Goal: Information Seeking & Learning: Compare options

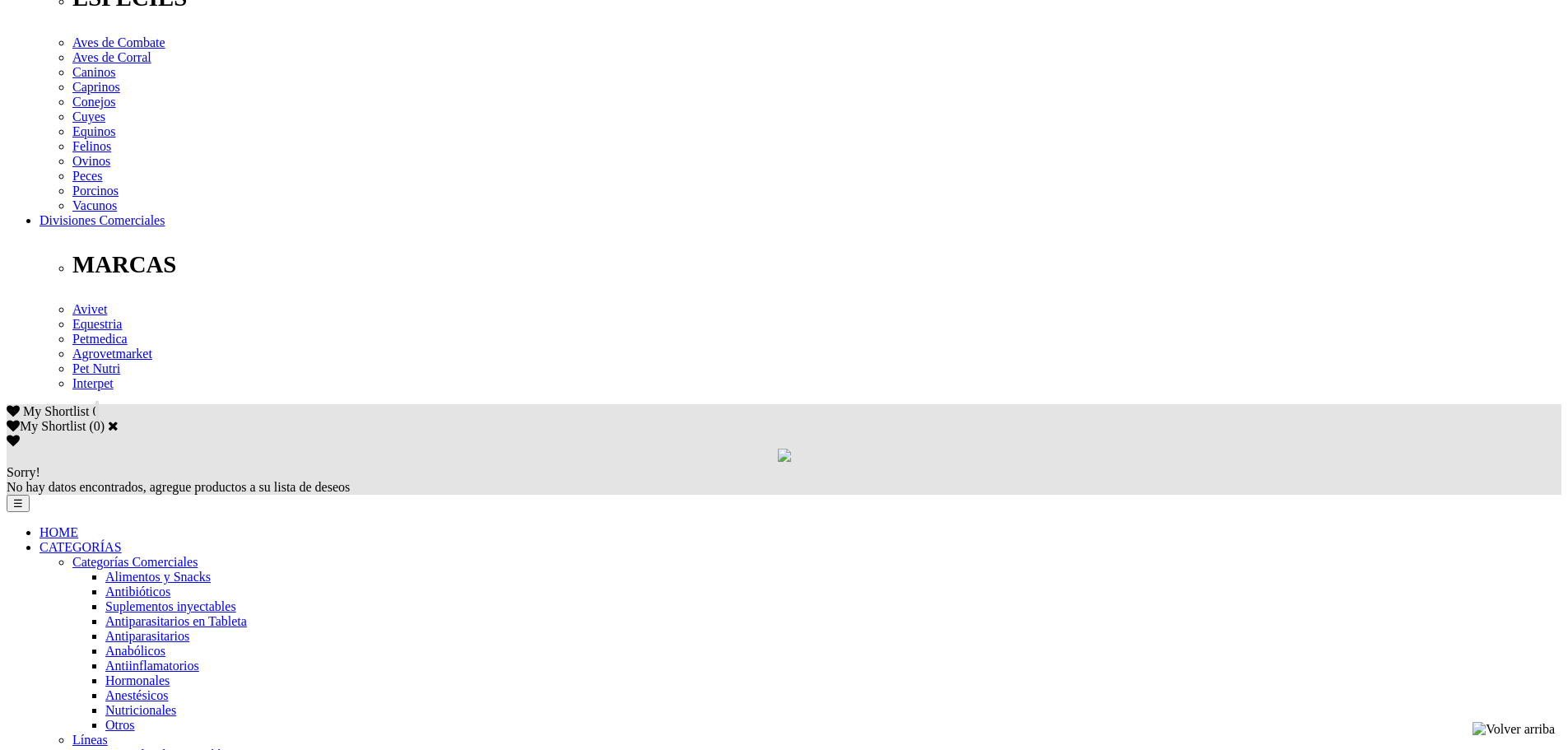
scroll to position [906, 0]
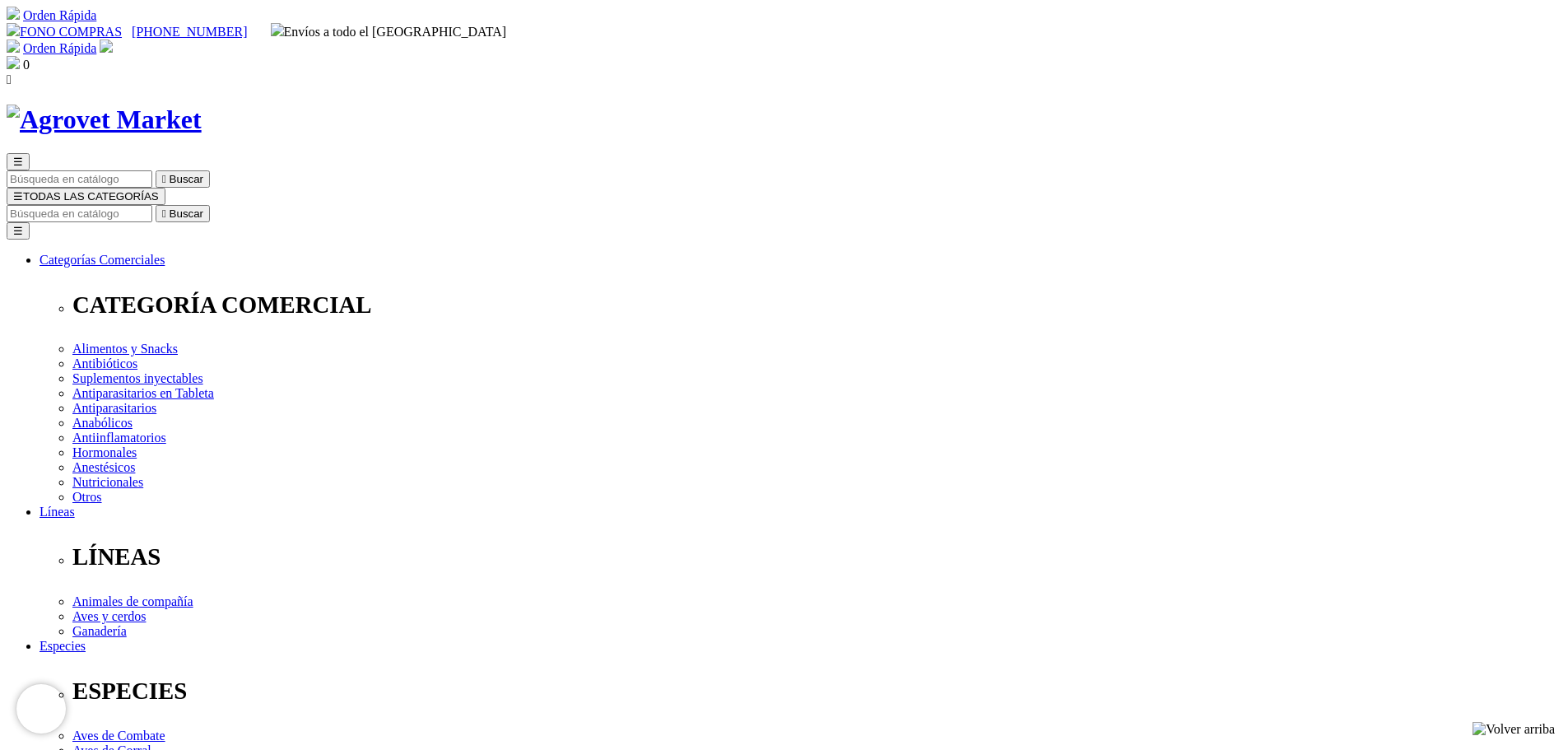
click at [461, 432] on div at bounding box center [230, 230] width 461 height 461
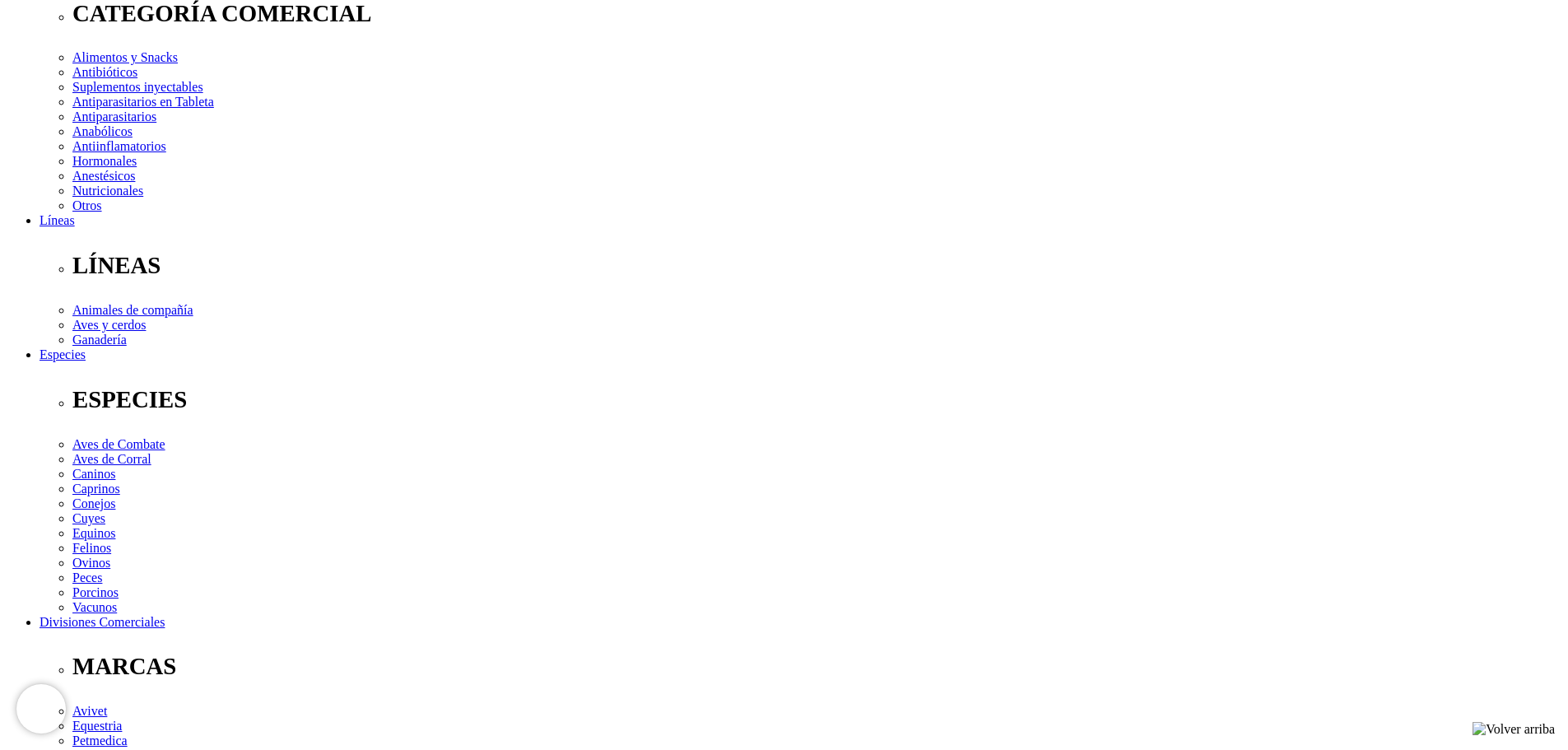
scroll to position [258, 0]
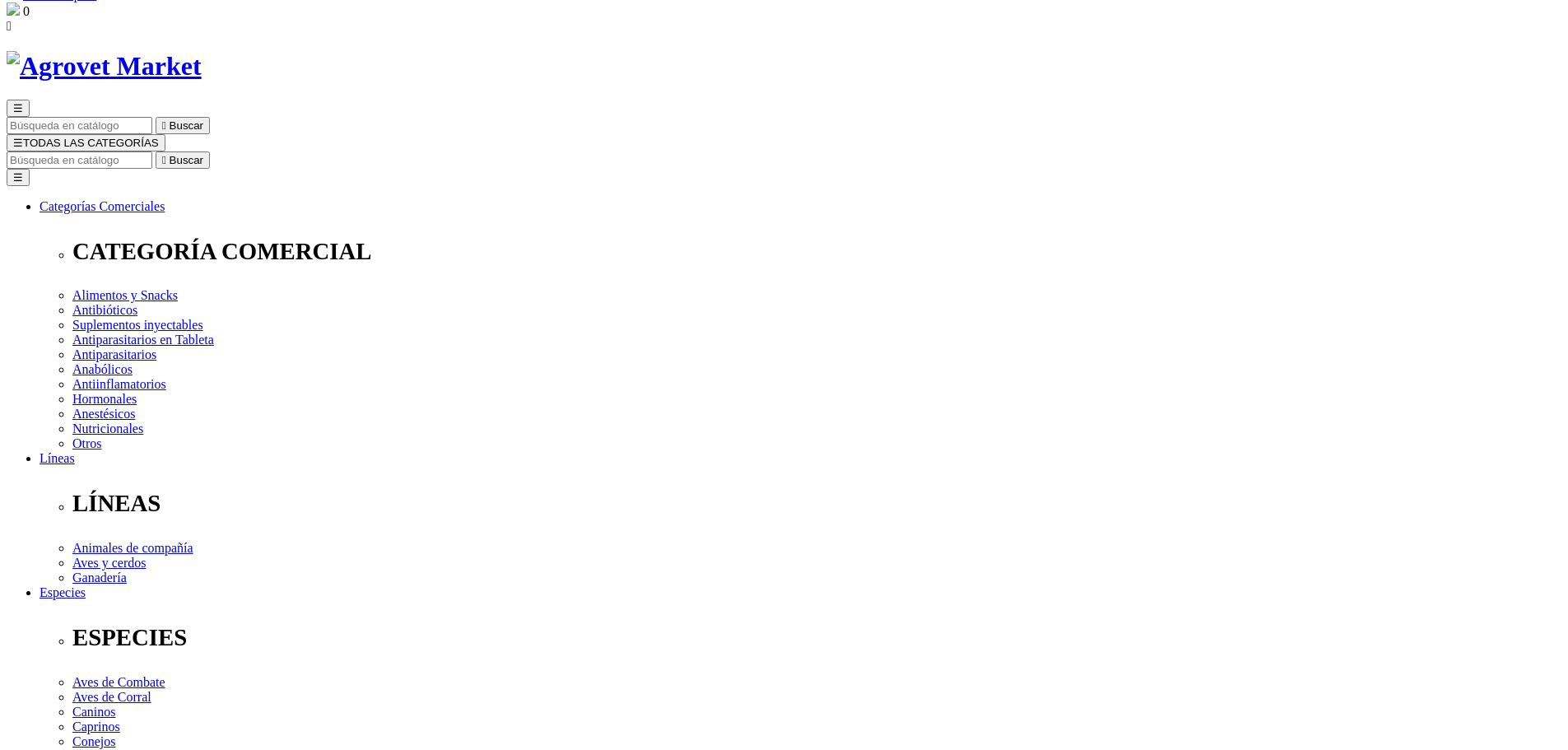
scroll to position [83, 0]
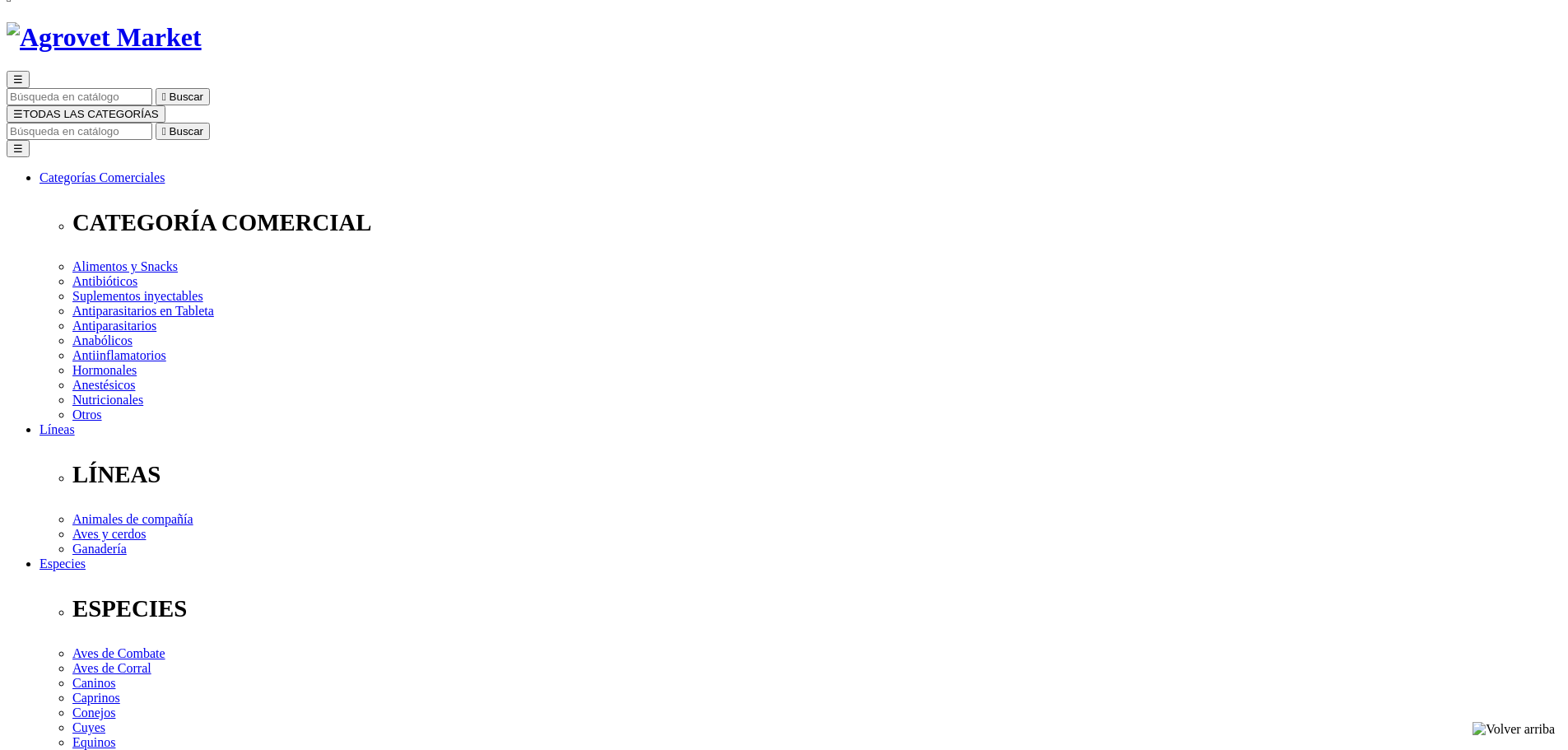
select select "4"
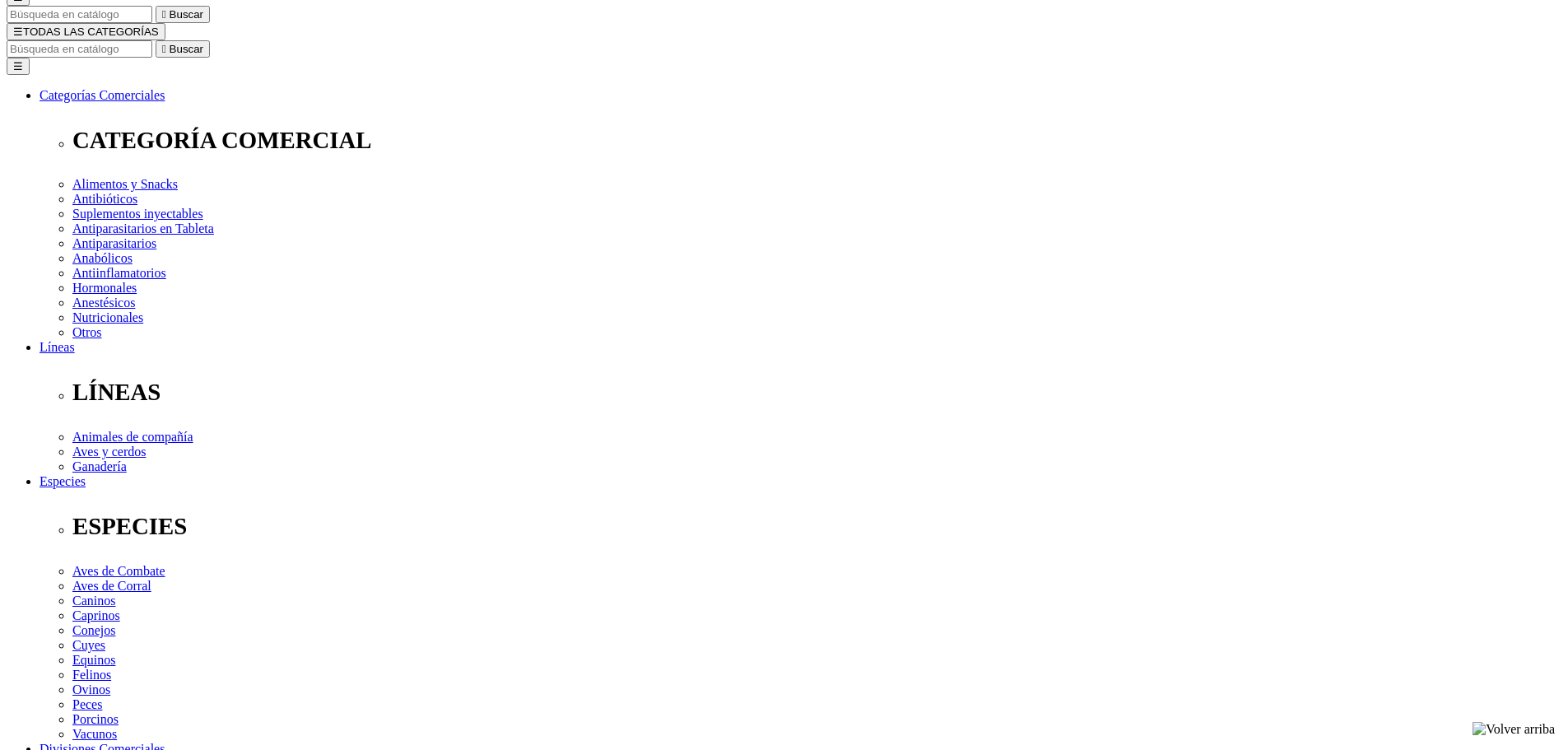
scroll to position [83, 0]
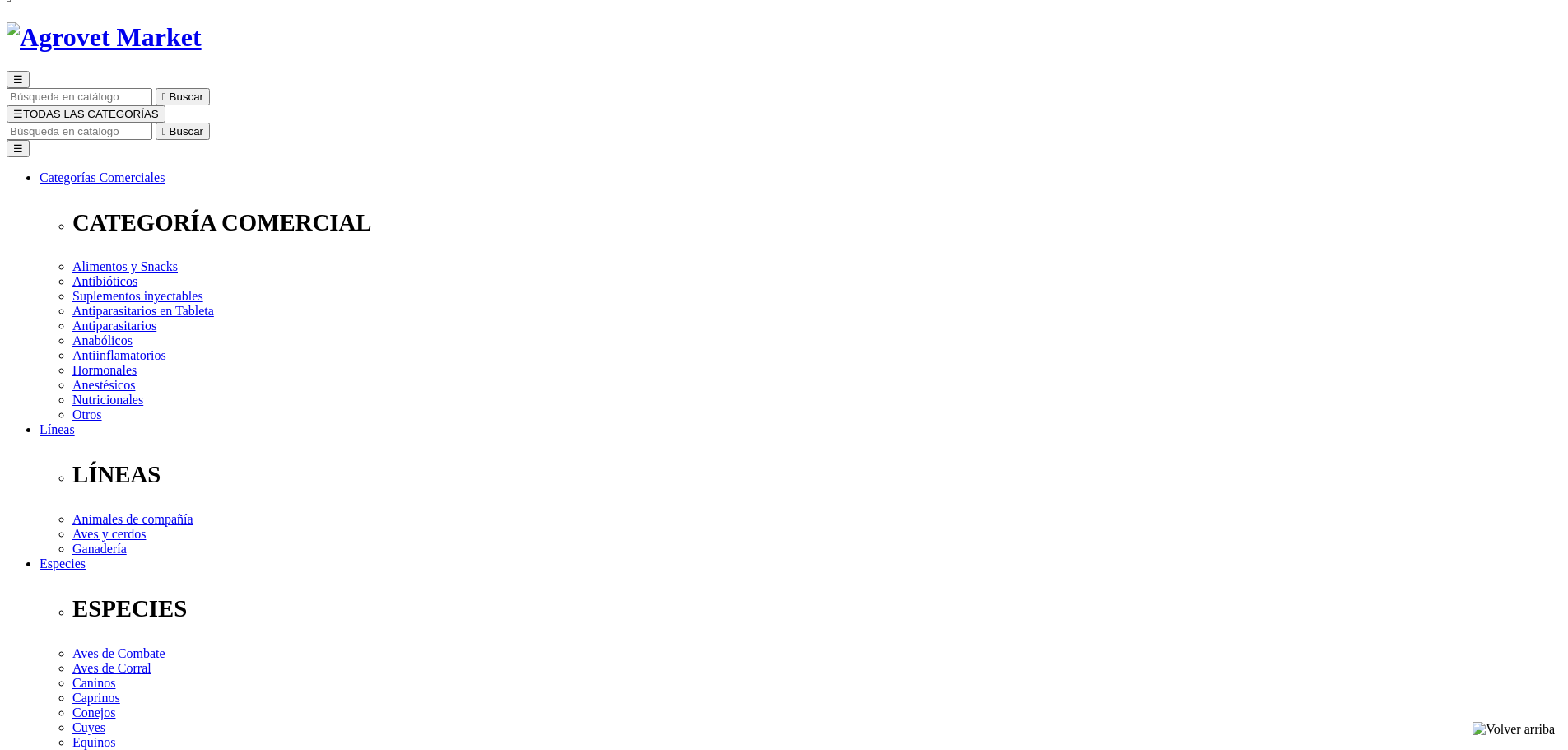
select select "5"
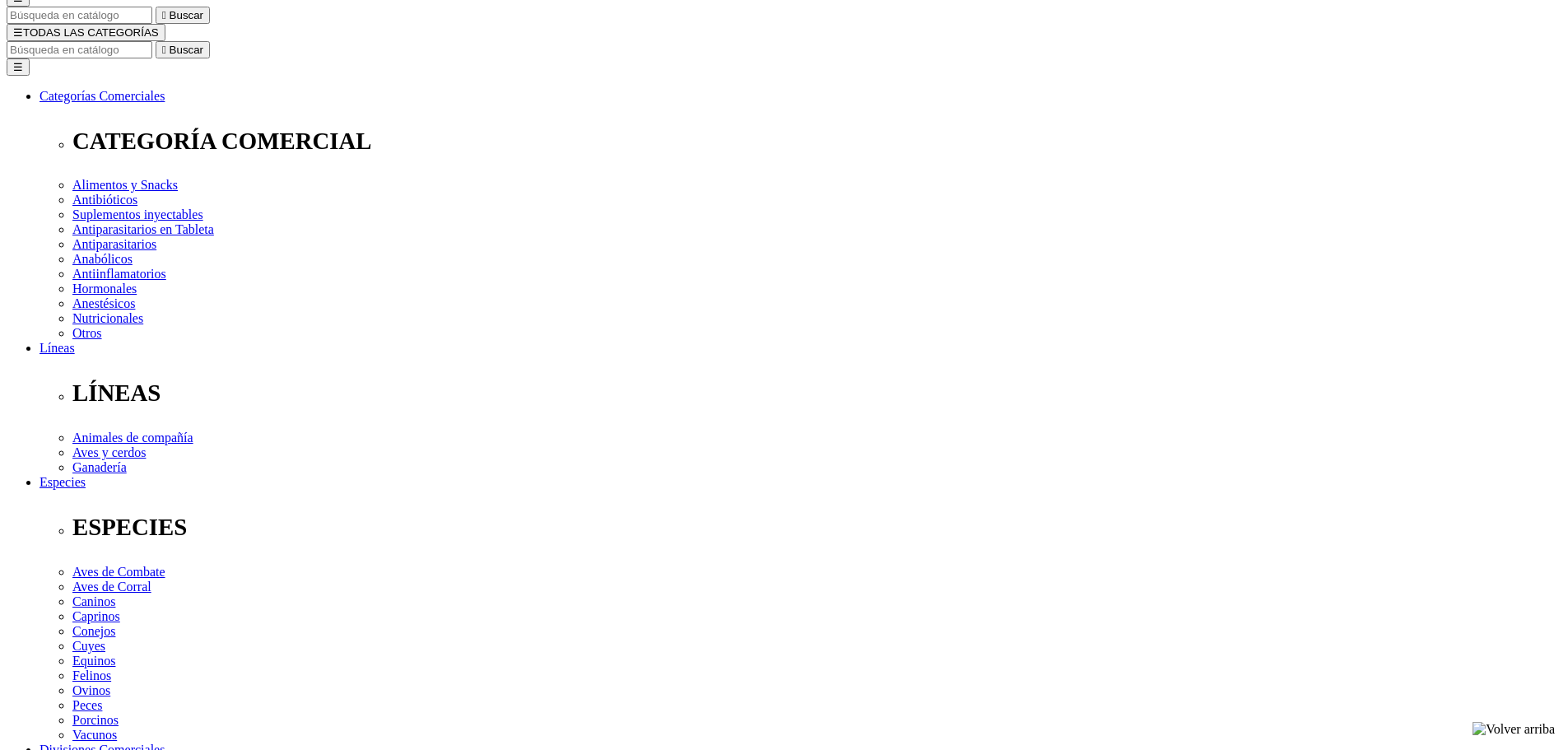
scroll to position [165, 0]
type input "2"
select select "5"
type input "1"
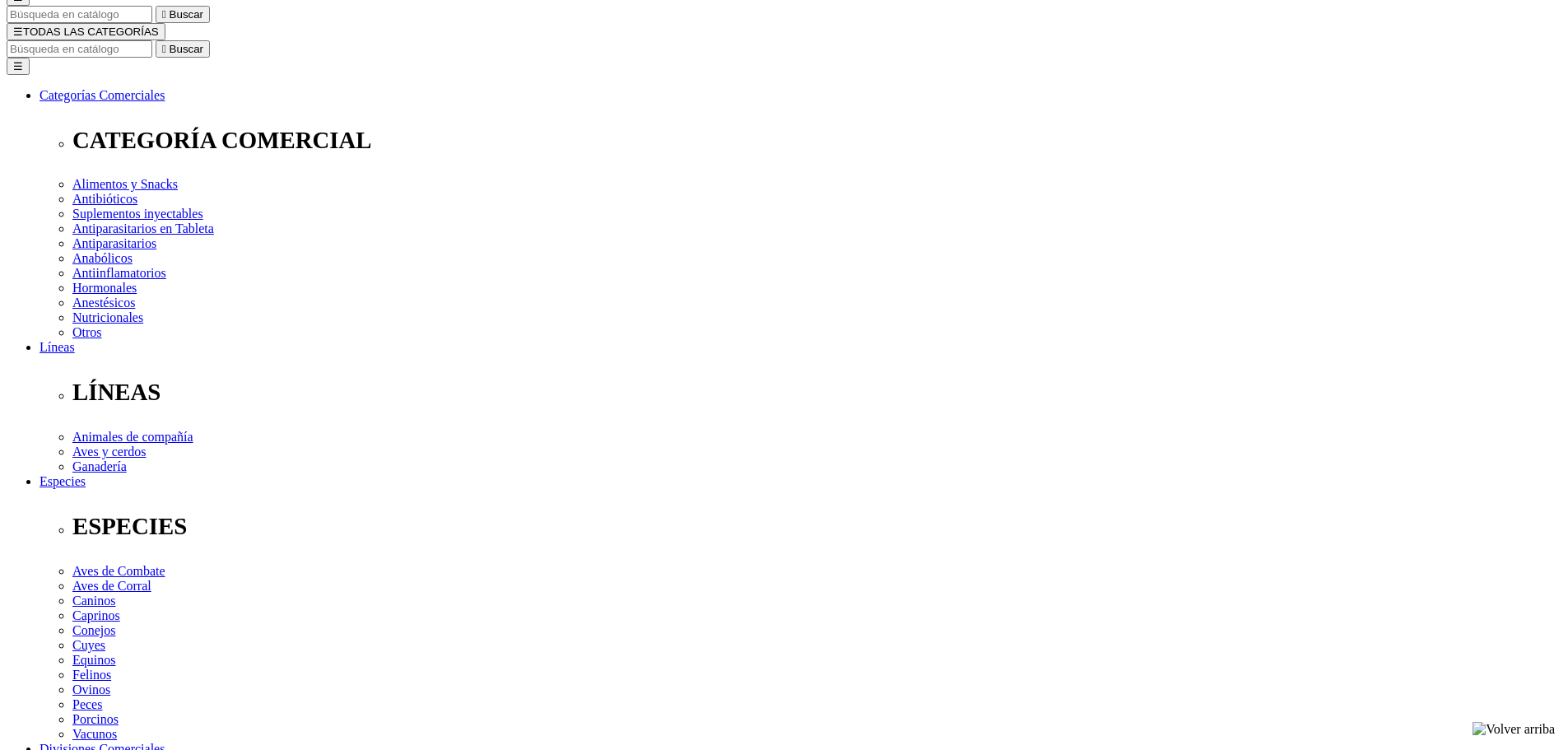
select select "5"
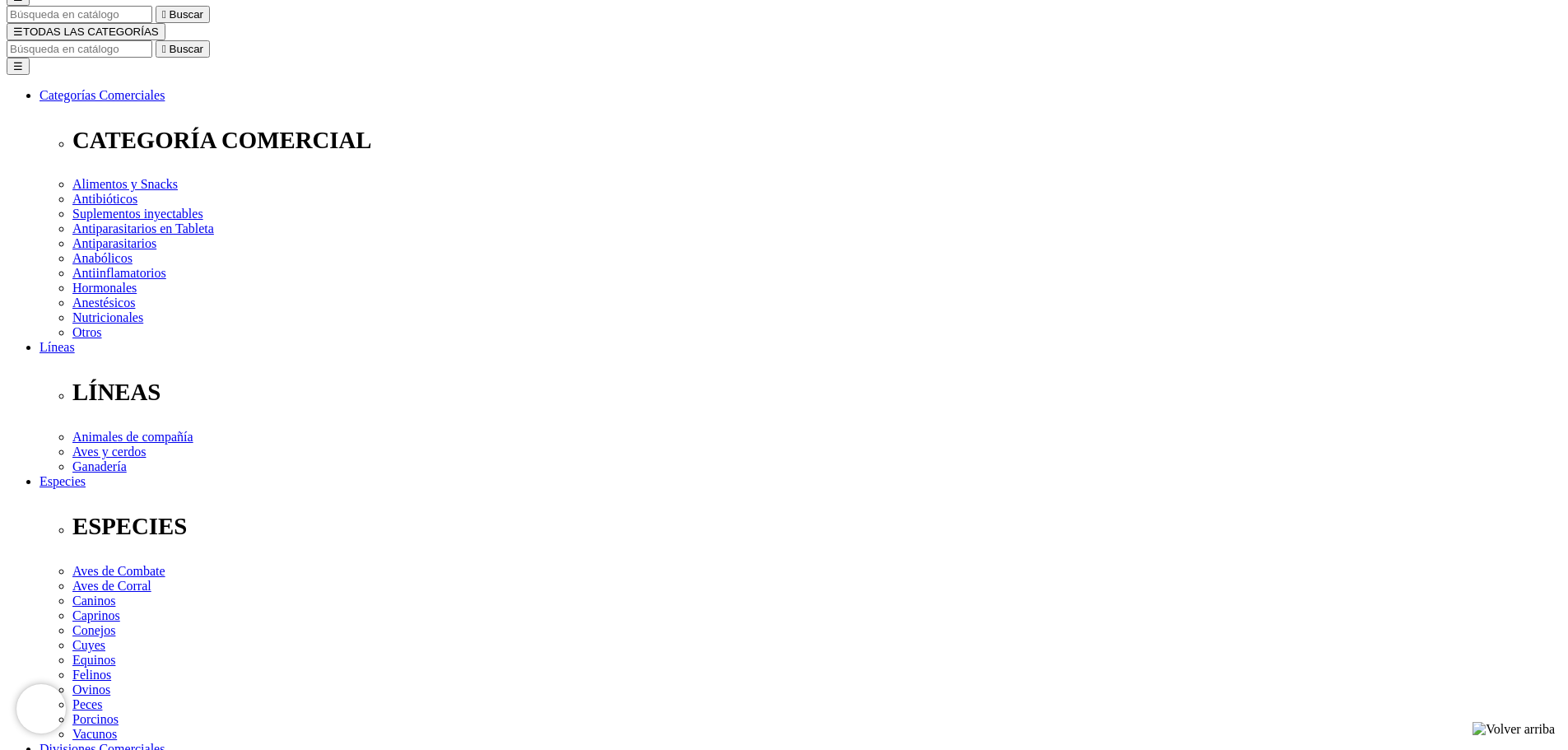
select select "5"
type input "1"
select select "5"
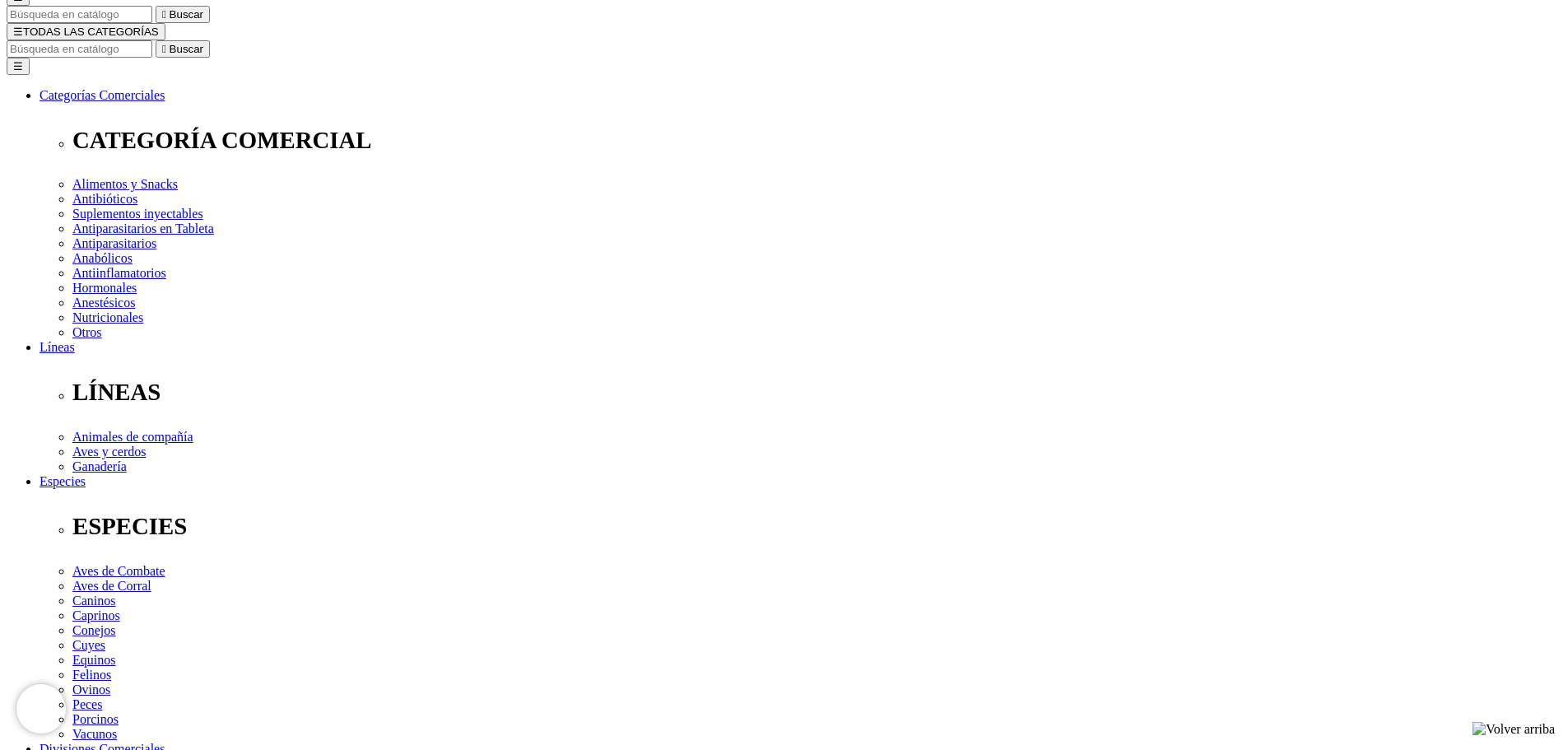
select select "5"
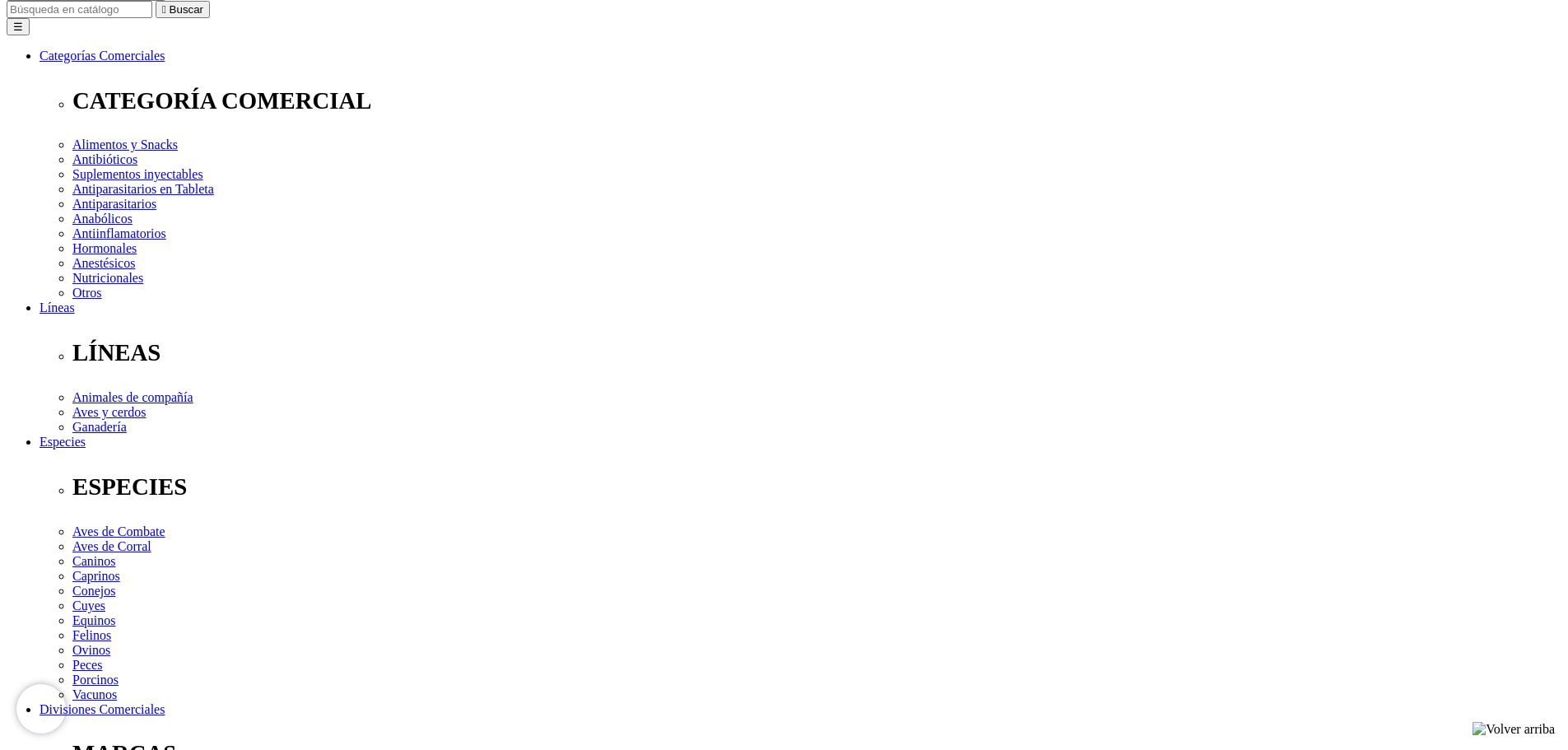
scroll to position [165, 0]
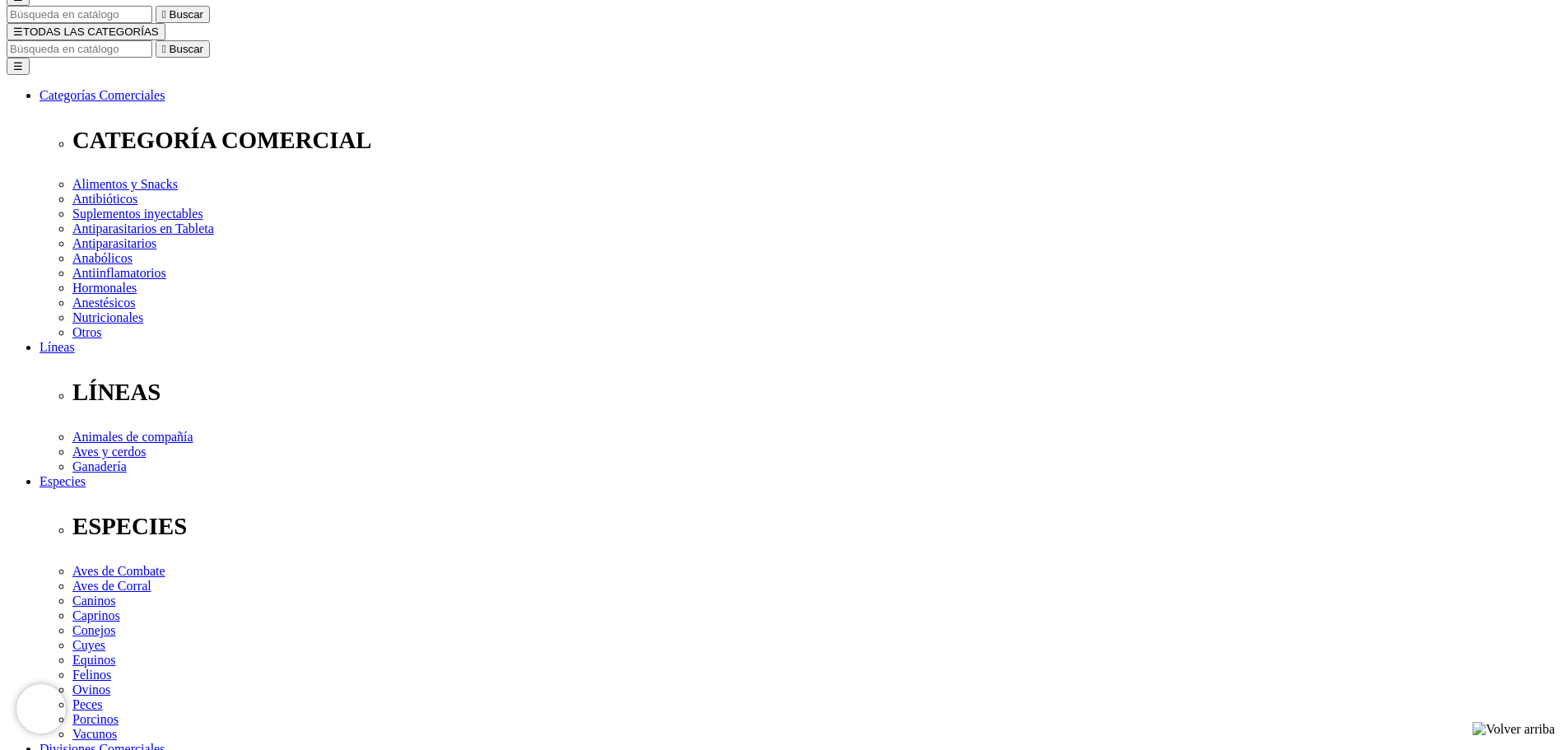
radio input "true"
select select "0"
radio input "true"
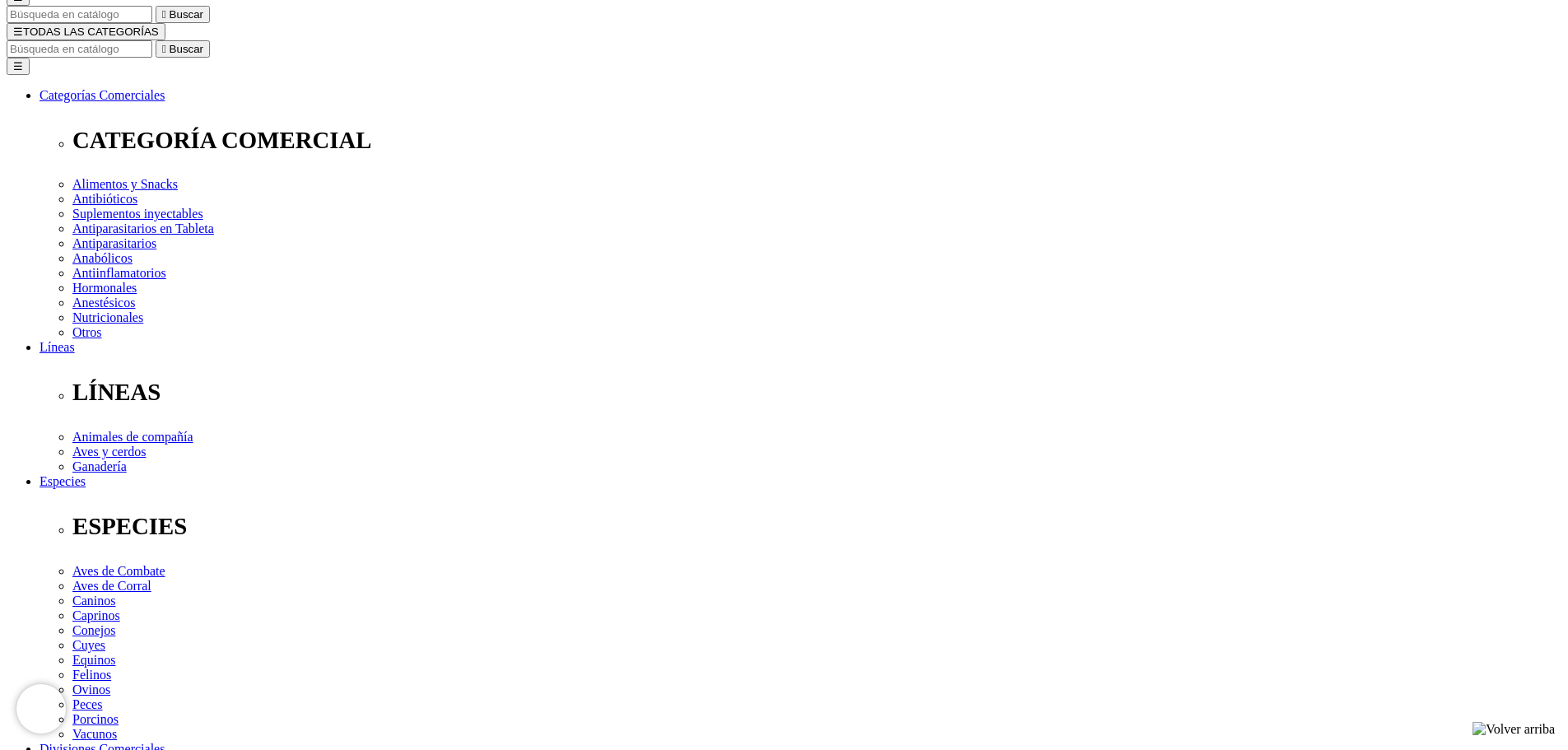
select select "5"
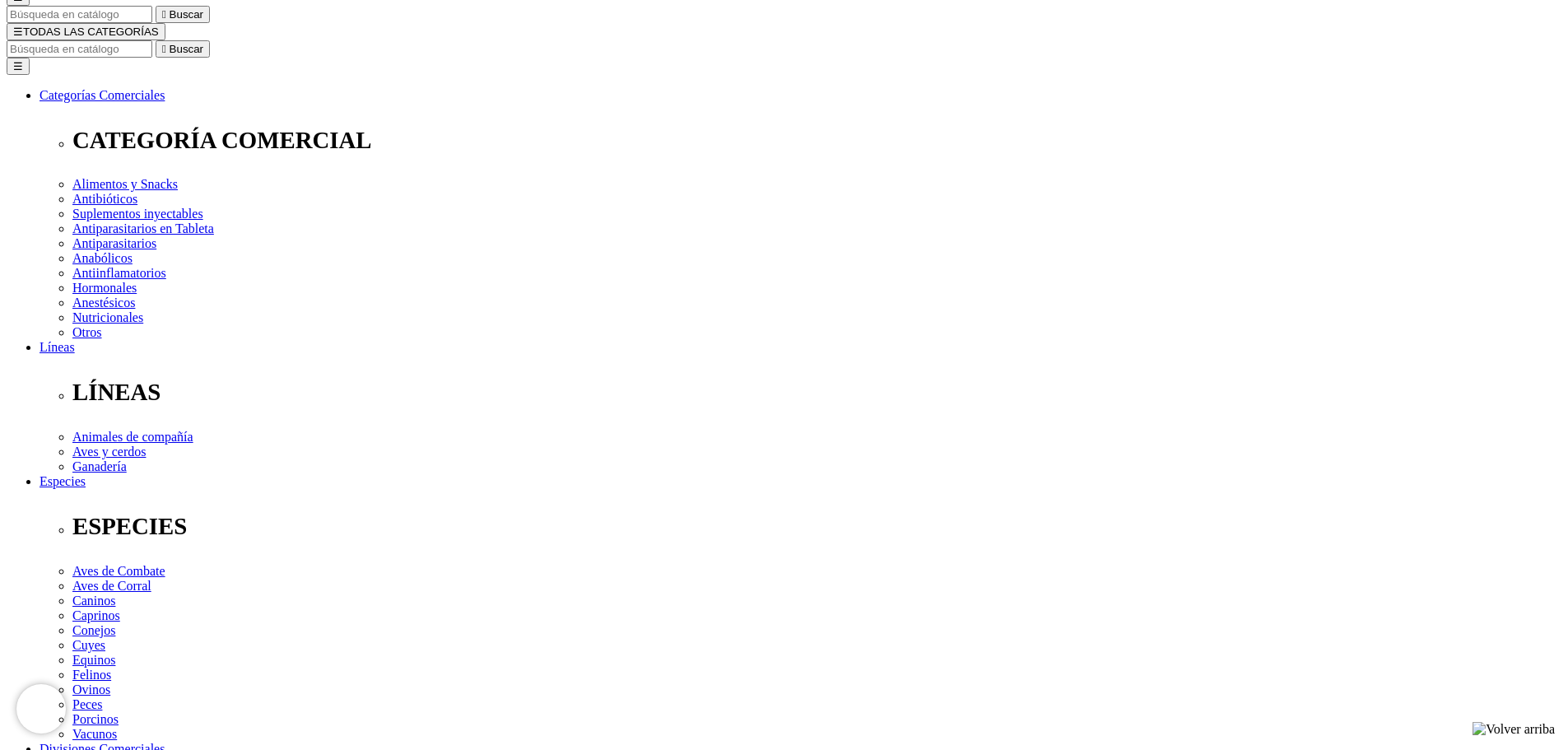
radio input "true"
select select "0"
radio input "true"
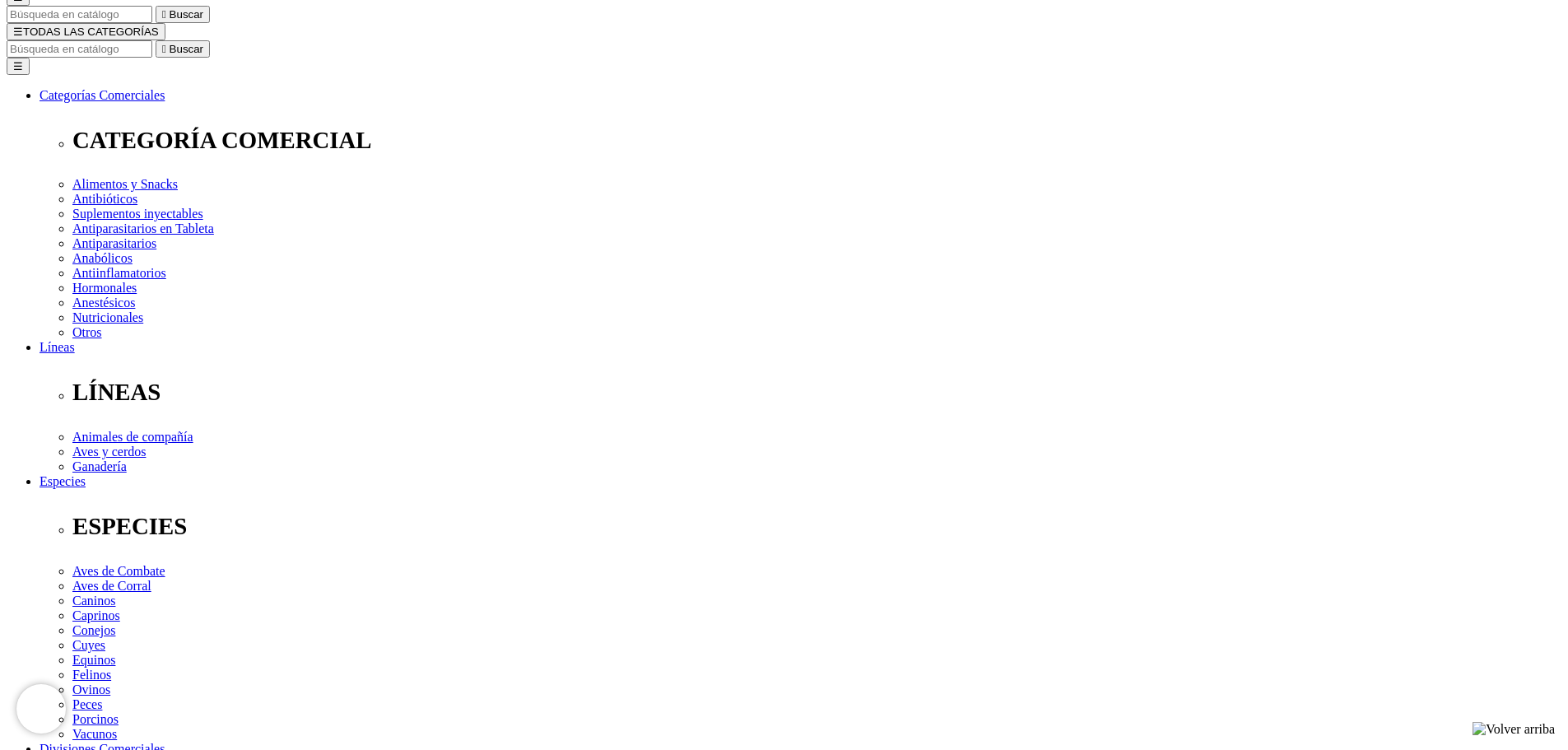
select select "5"
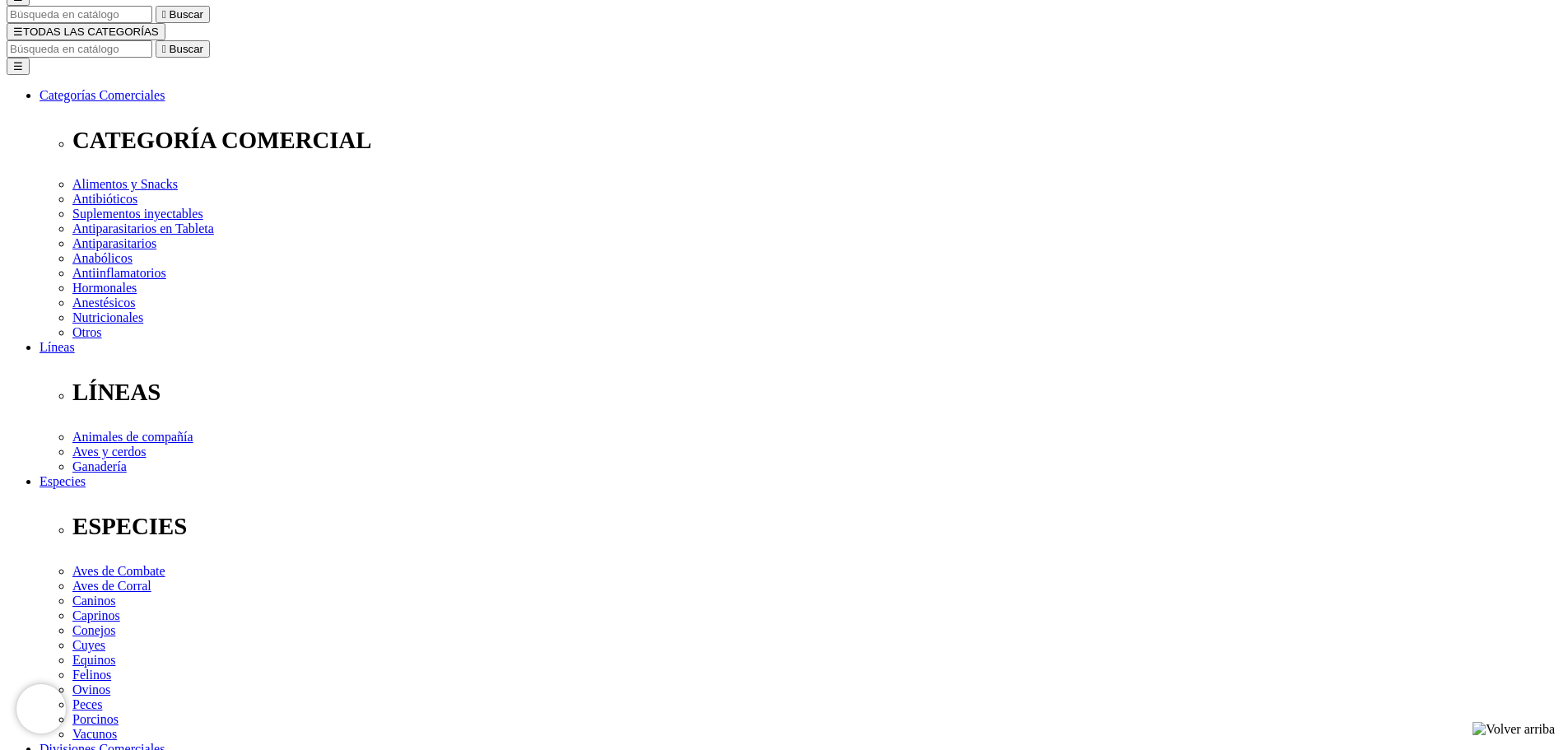
radio input "true"
select select "7"
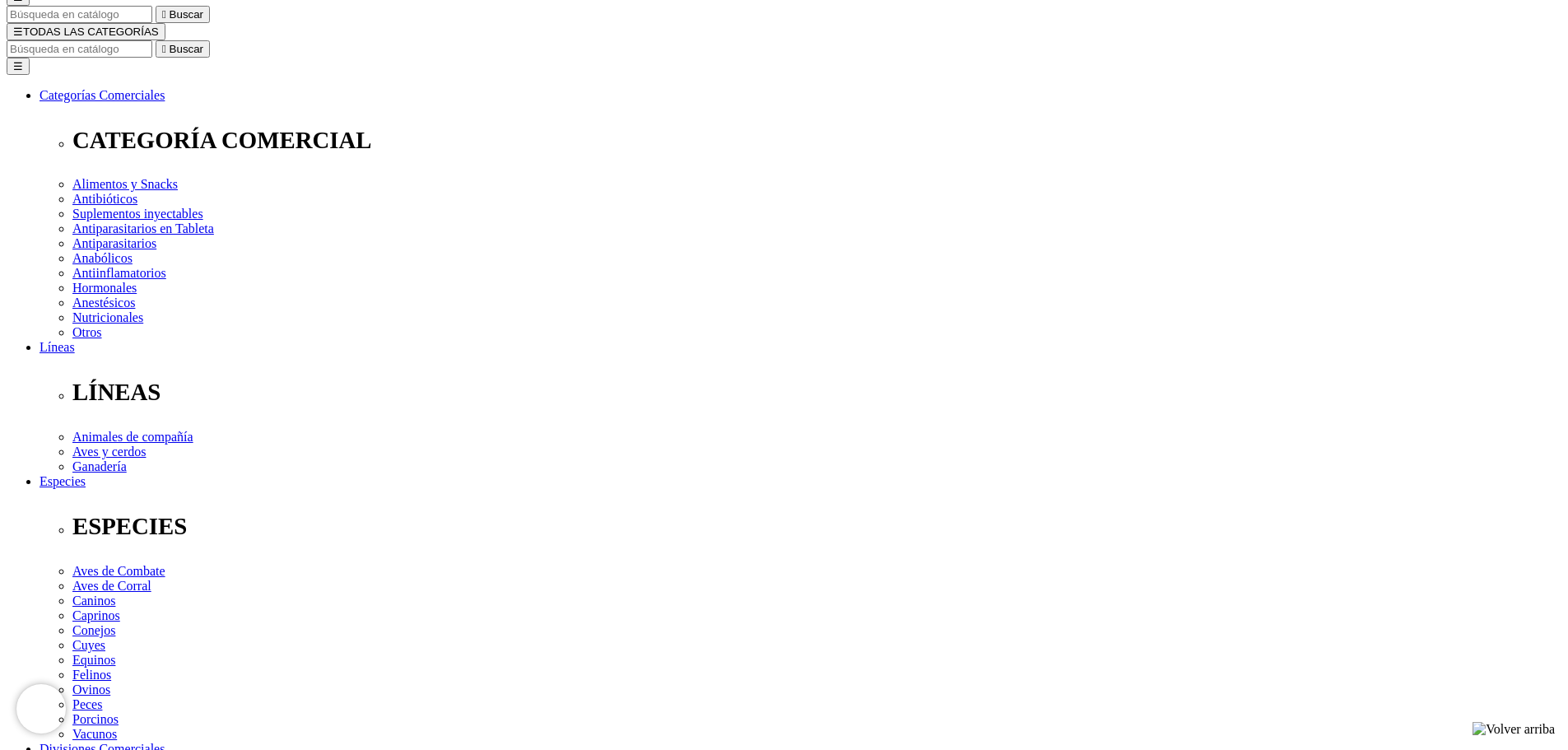
select select "9"
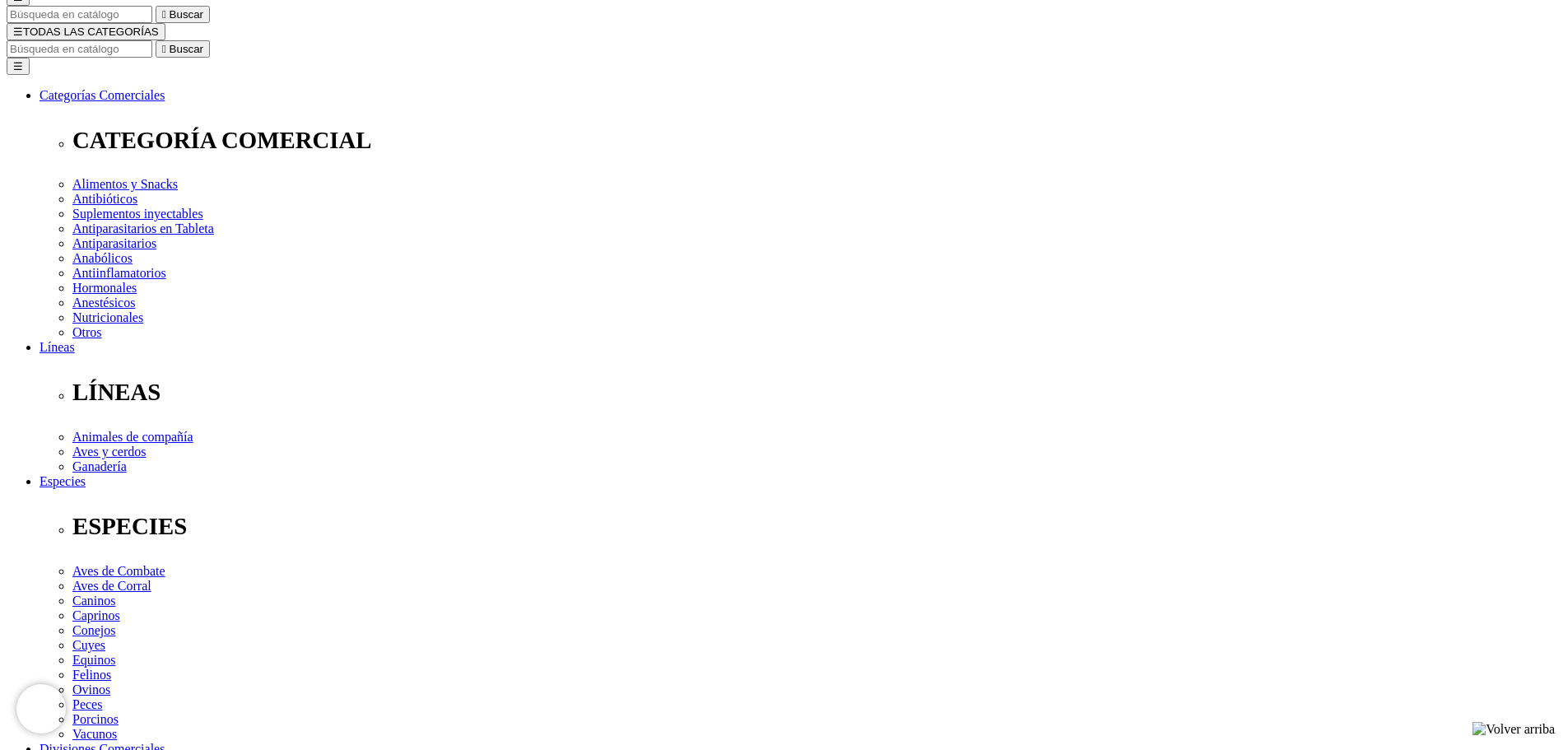
select select "7"
radio input "true"
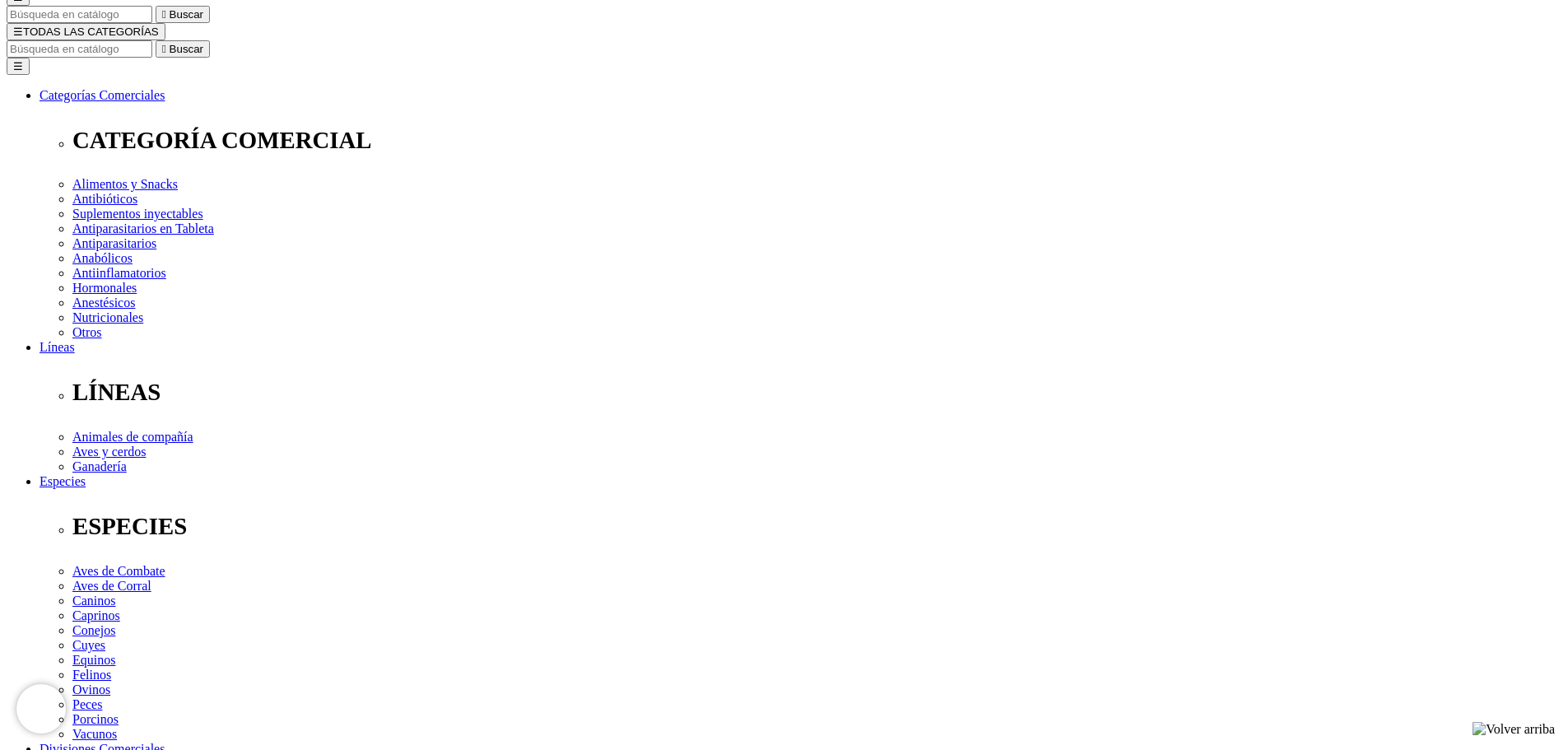
select select "3"
select select "5"
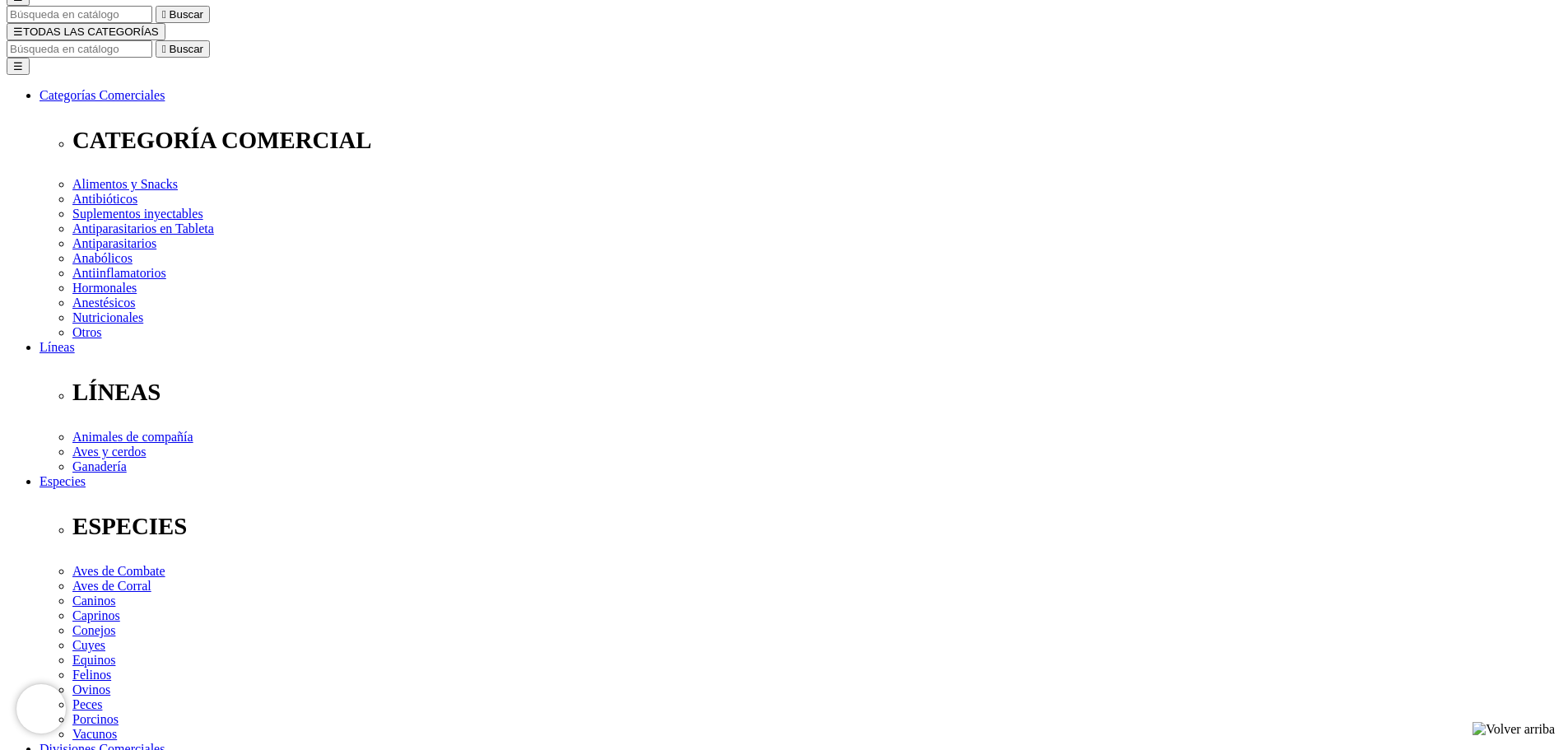
select select "5"
radio input "true"
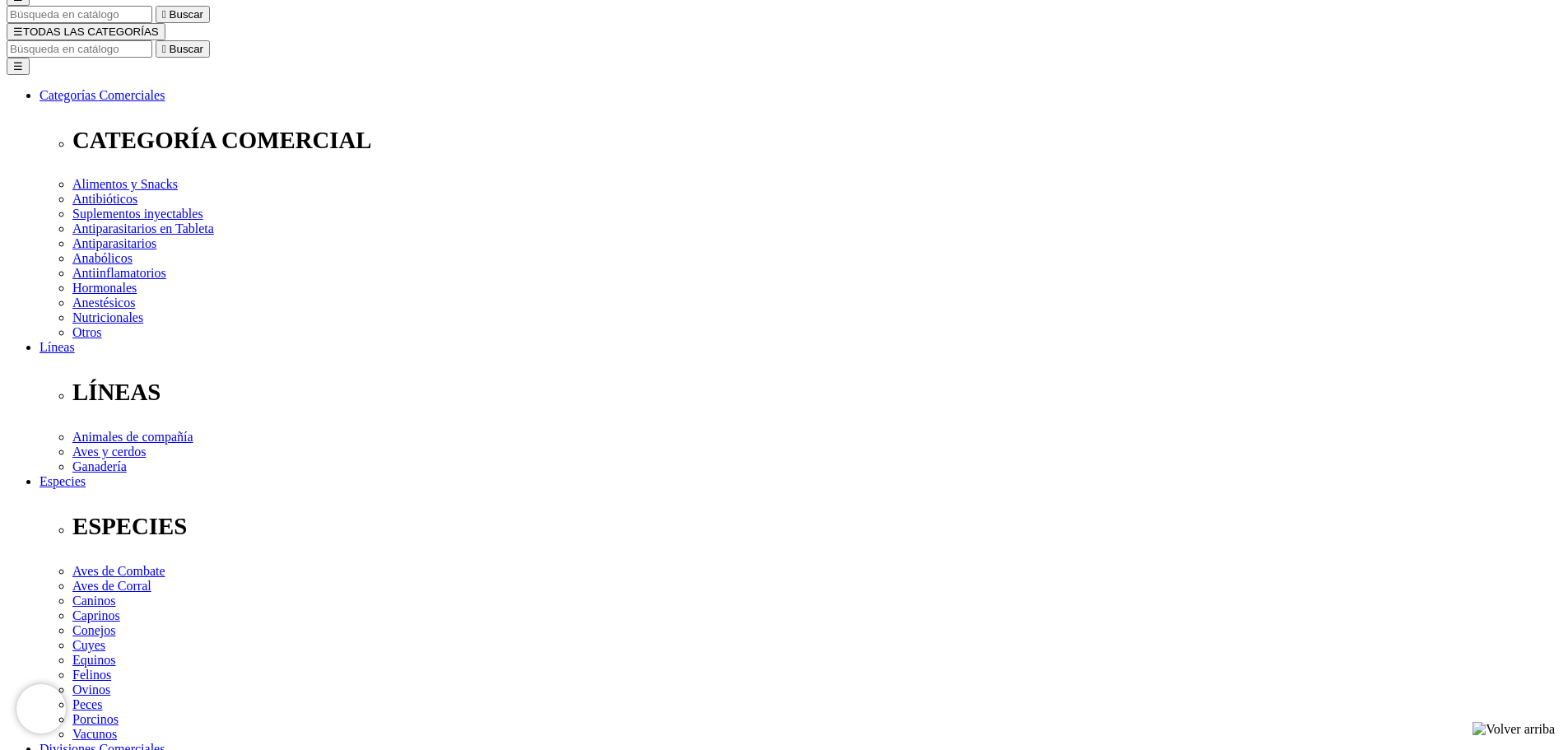
select select "9"
select select "10"
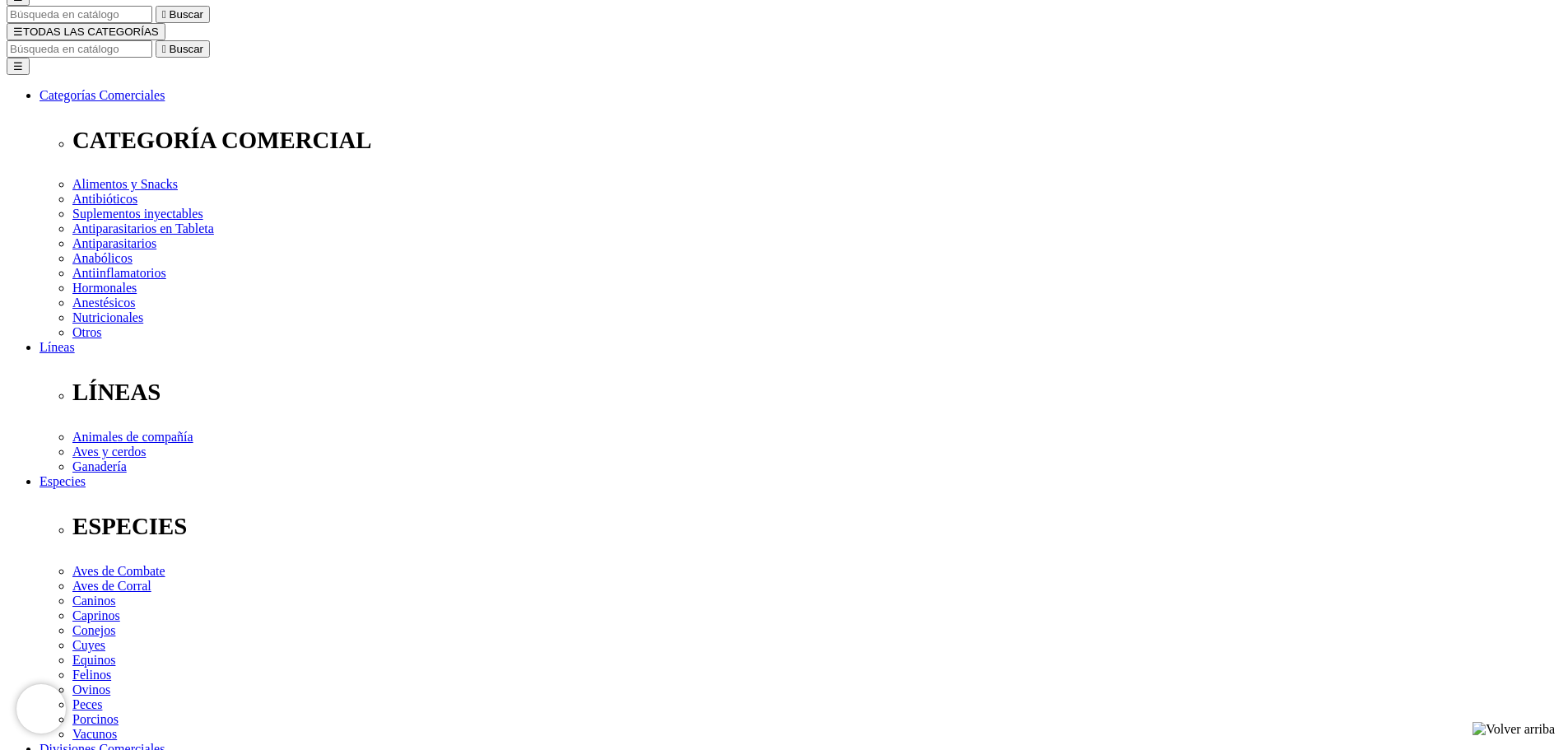
select select "10"
radio input "true"
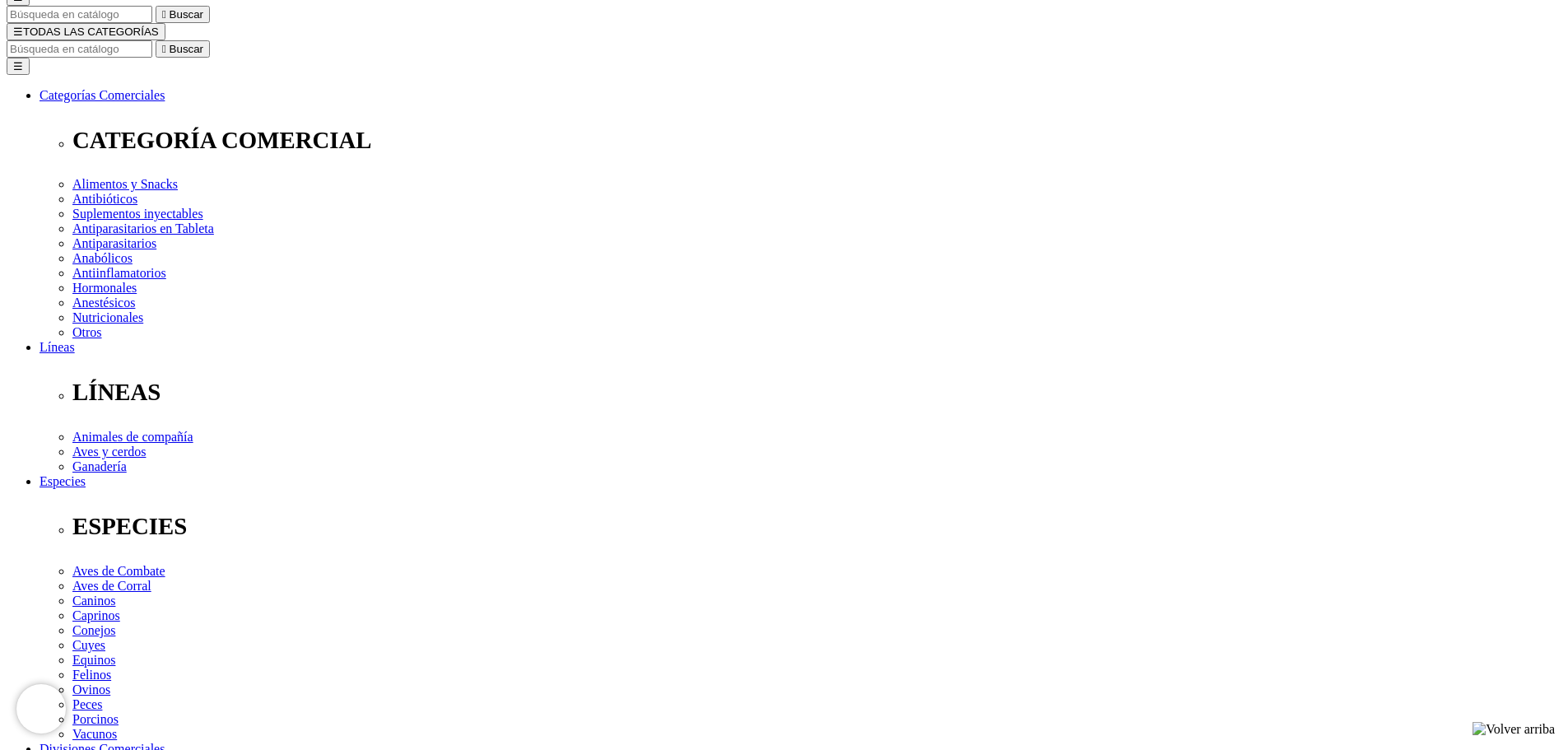
select select "3"
select select "5"
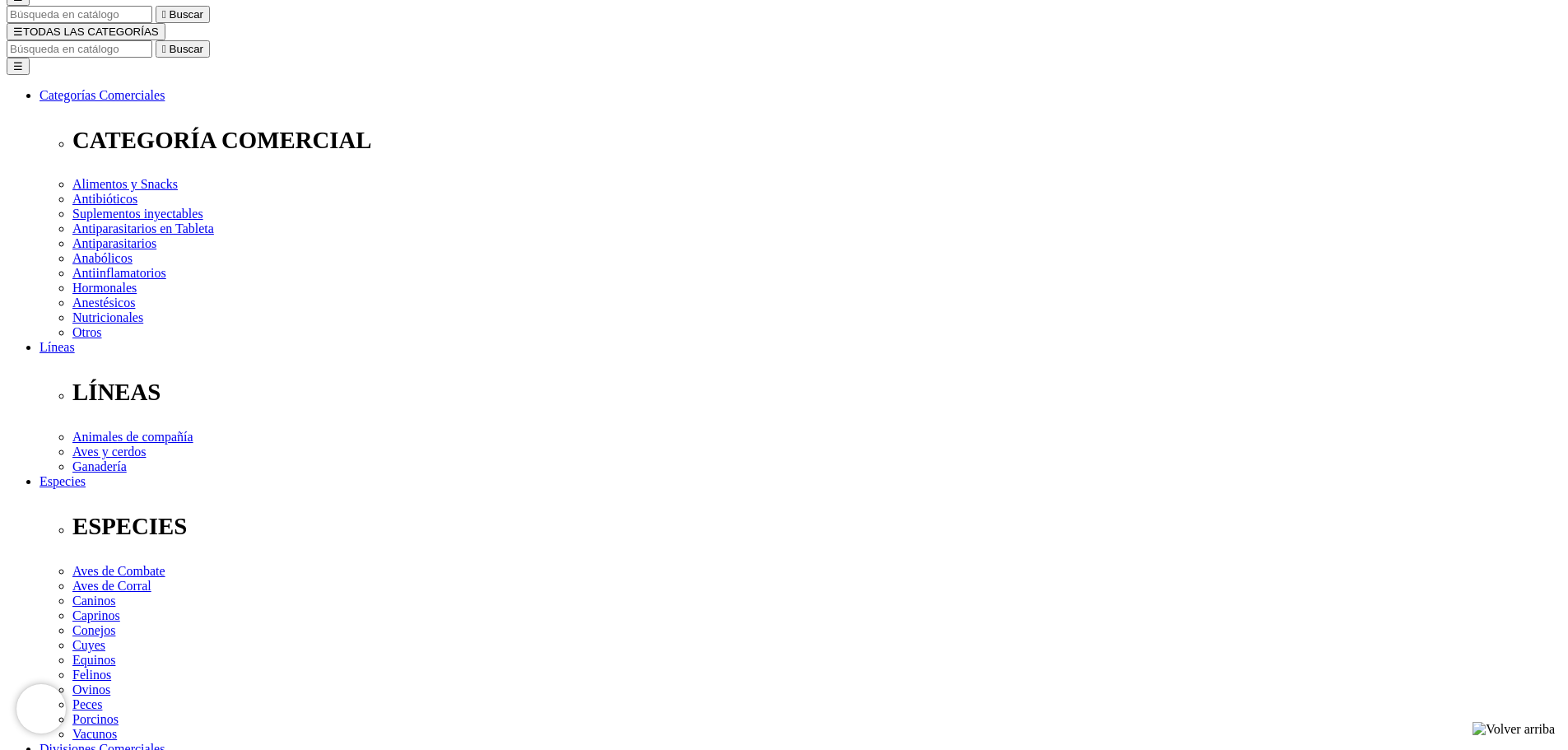
select select "4"
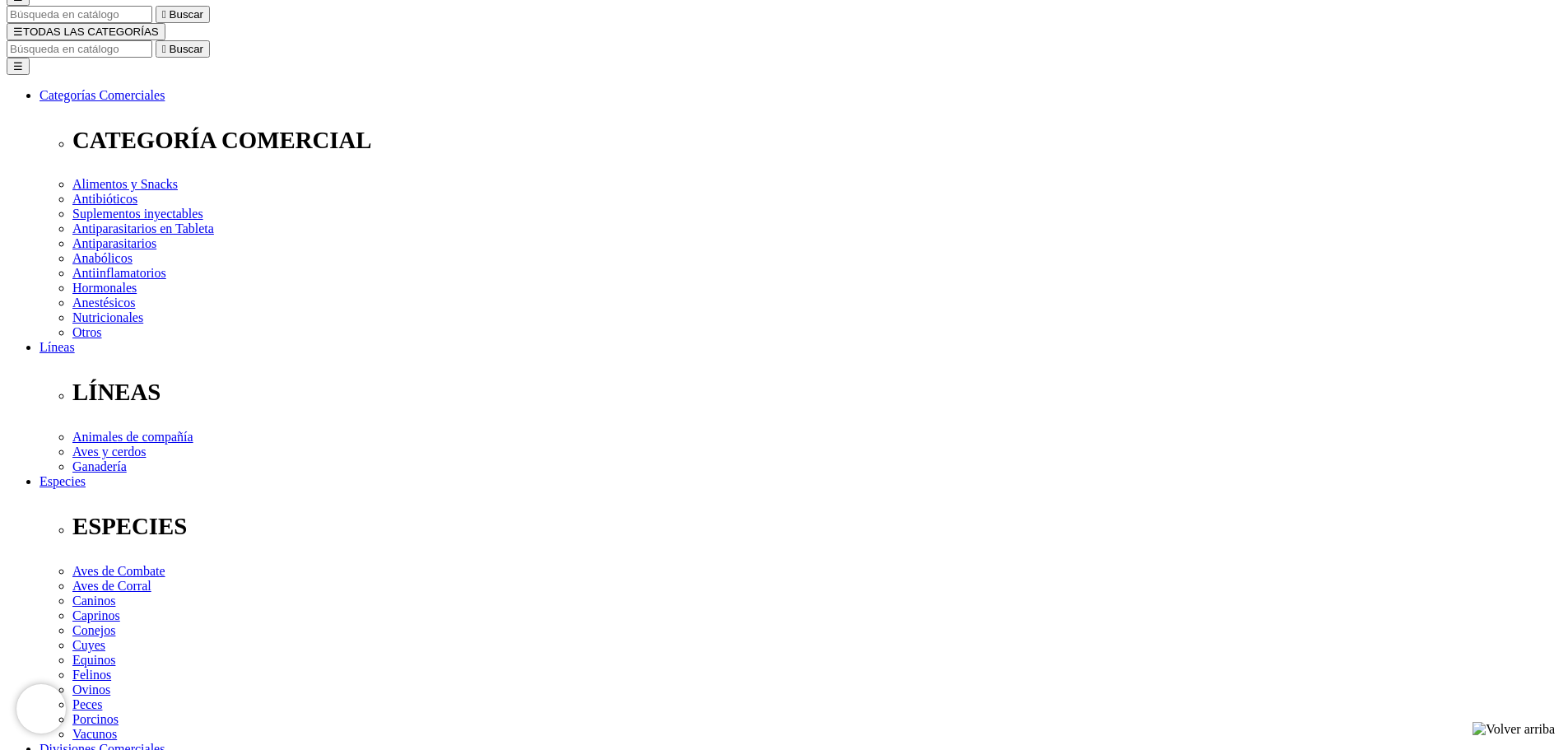
select select "3"
